Goal: Task Accomplishment & Management: Complete application form

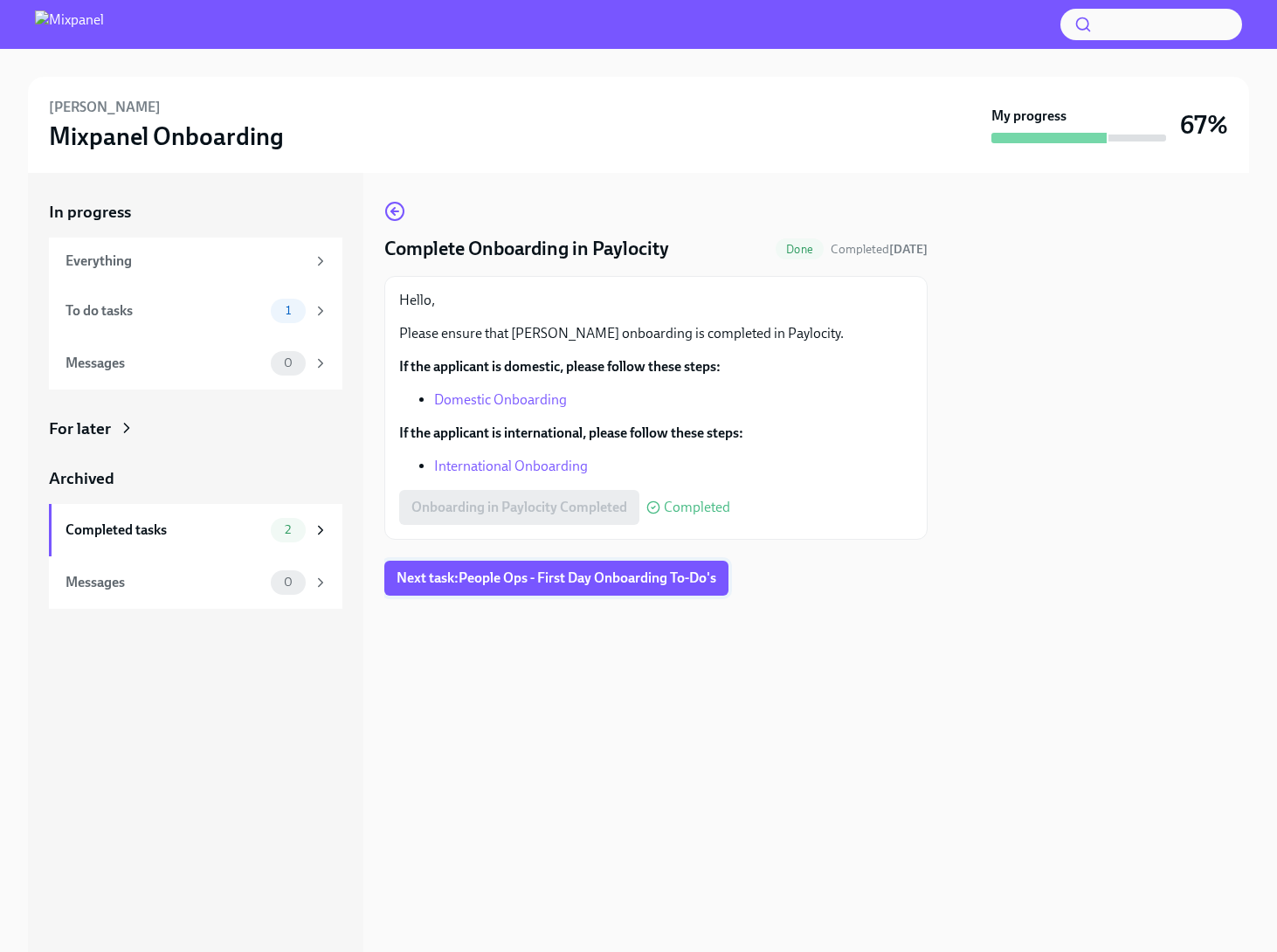
click at [469, 567] on button "Next task : People Ops - First Day Onboarding To-Do's" at bounding box center [556, 577] width 344 height 35
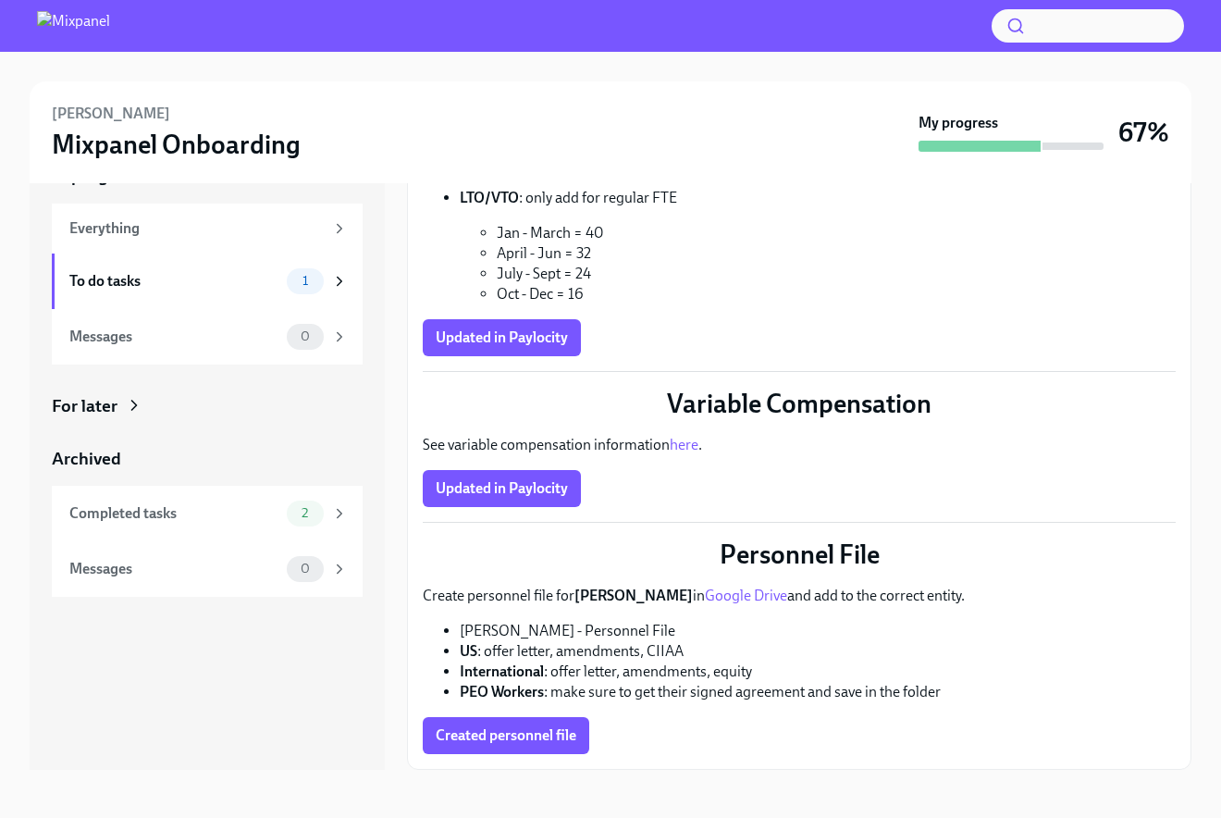
scroll to position [52, 0]
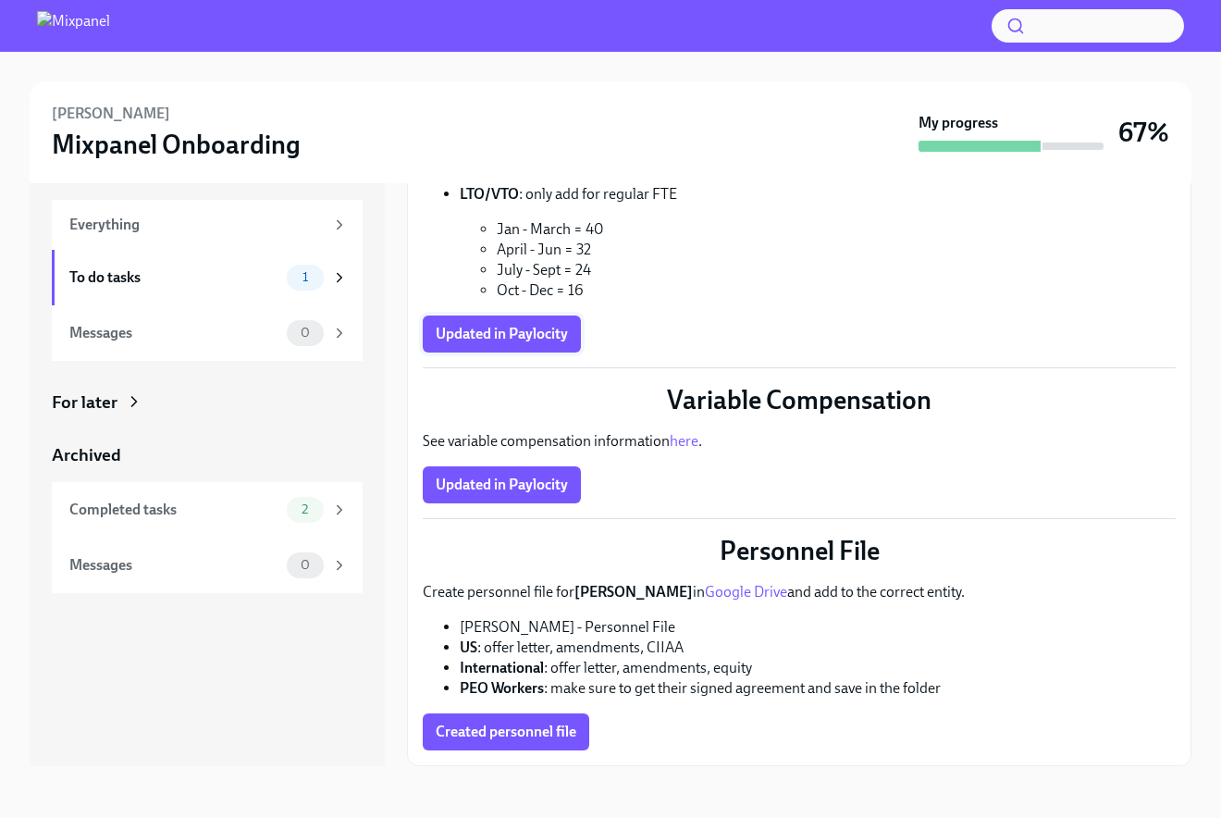
click at [485, 344] on button "Updated in Paylocity" at bounding box center [502, 334] width 158 height 37
click at [524, 489] on span "Updated in Paylocity" at bounding box center [502, 485] width 132 height 19
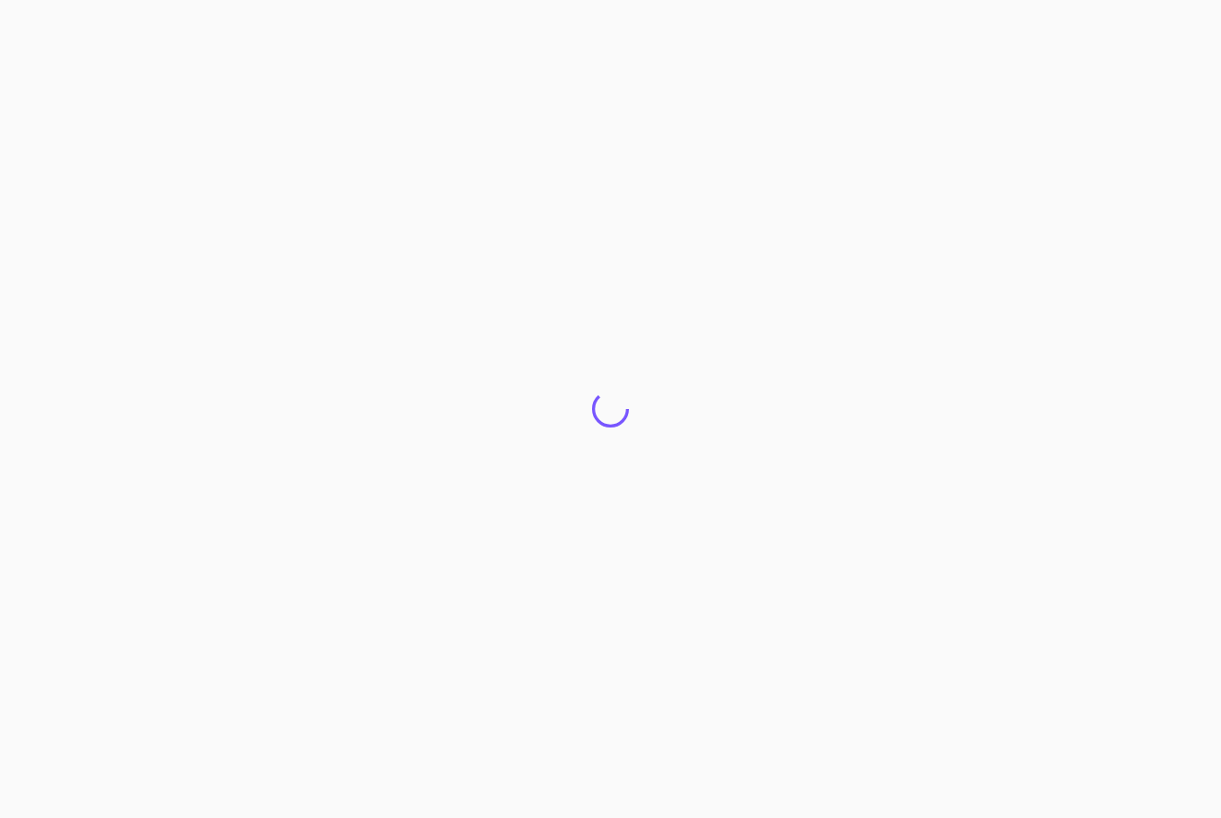
scroll to position [0, 0]
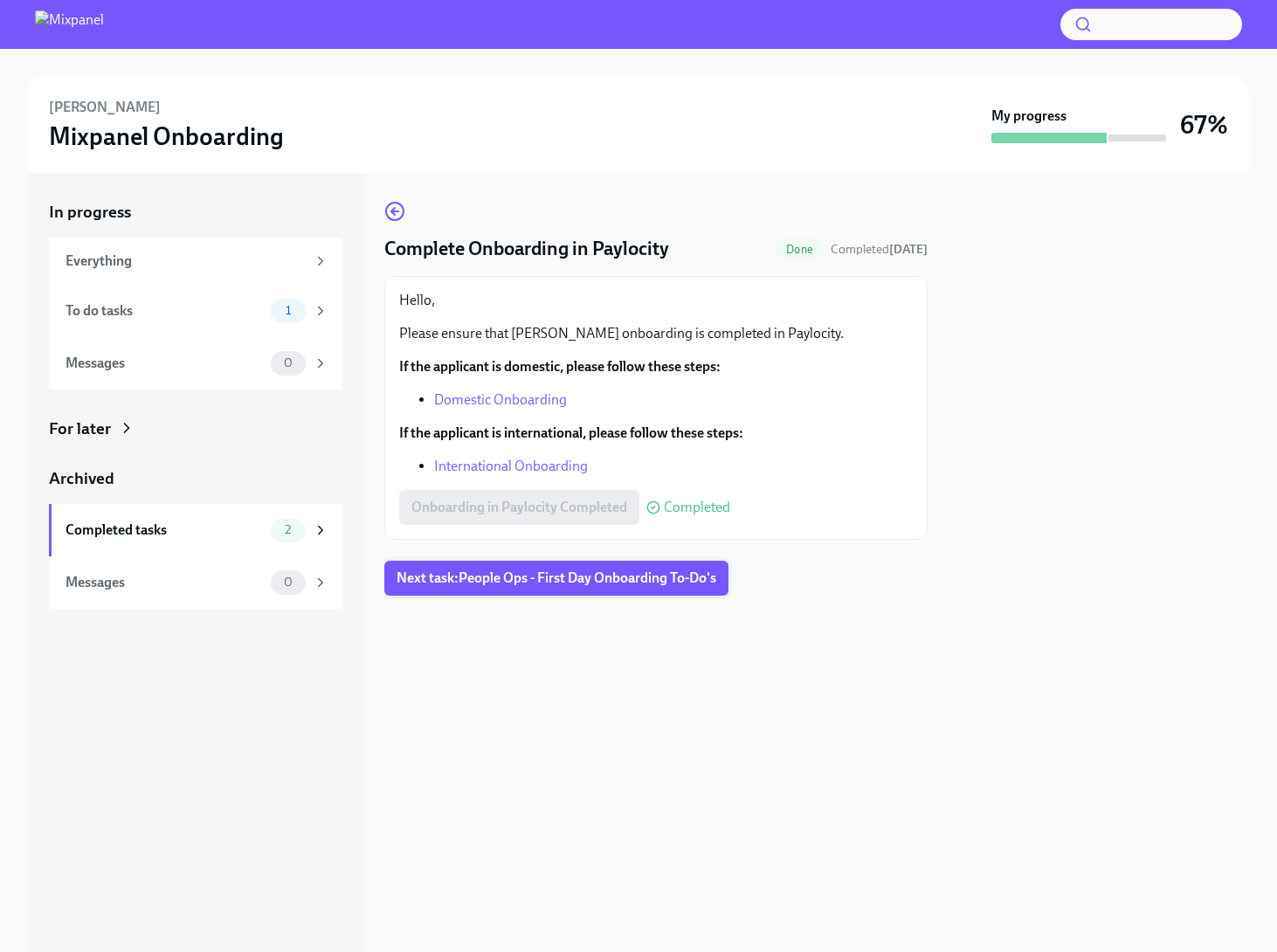
click at [482, 576] on span "Next task : People Ops - First Day Onboarding To-Do's" at bounding box center [556, 577] width 320 height 18
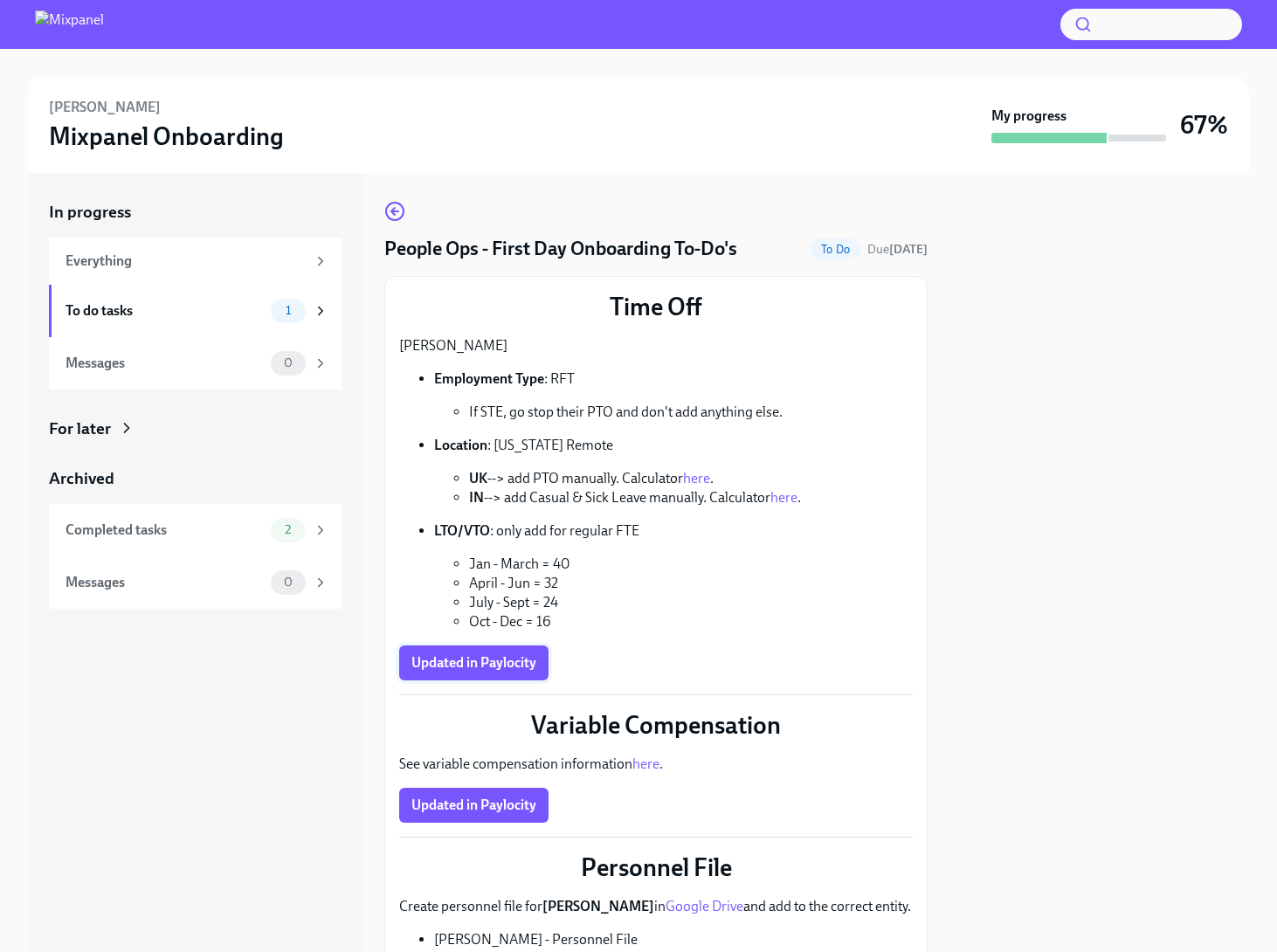
click at [435, 648] on button "Updated in Paylocity" at bounding box center [474, 662] width 149 height 35
click at [526, 811] on span "Updated in Paylocity" at bounding box center [474, 805] width 125 height 18
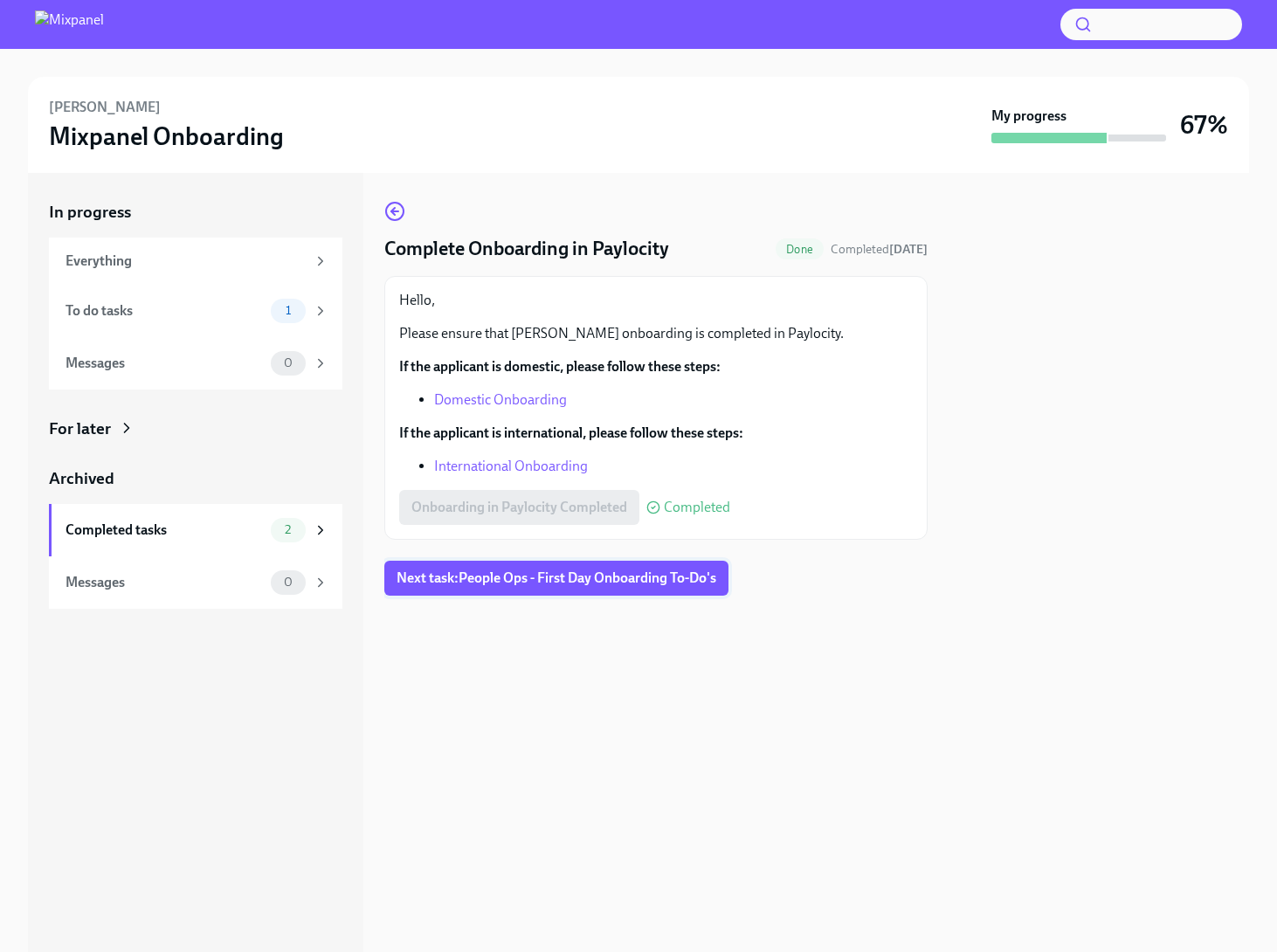
click at [629, 577] on span "Next task : People Ops - First Day Onboarding To-Do's" at bounding box center [556, 577] width 320 height 18
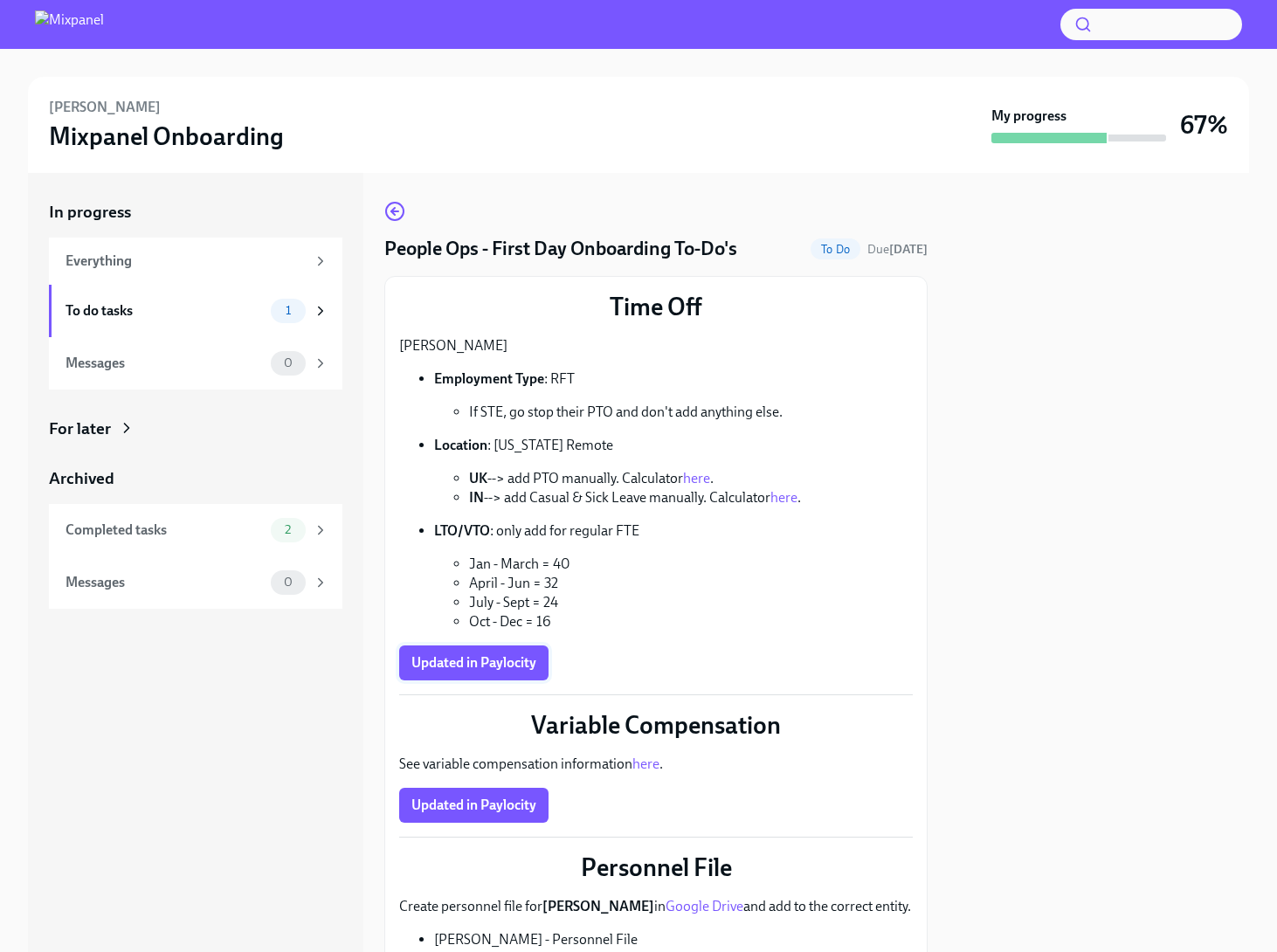
click at [505, 660] on span "Updated in Paylocity" at bounding box center [474, 662] width 125 height 18
click at [497, 796] on span "Updated in Paylocity" at bounding box center [474, 805] width 125 height 18
